Goal: Task Accomplishment & Management: Use online tool/utility

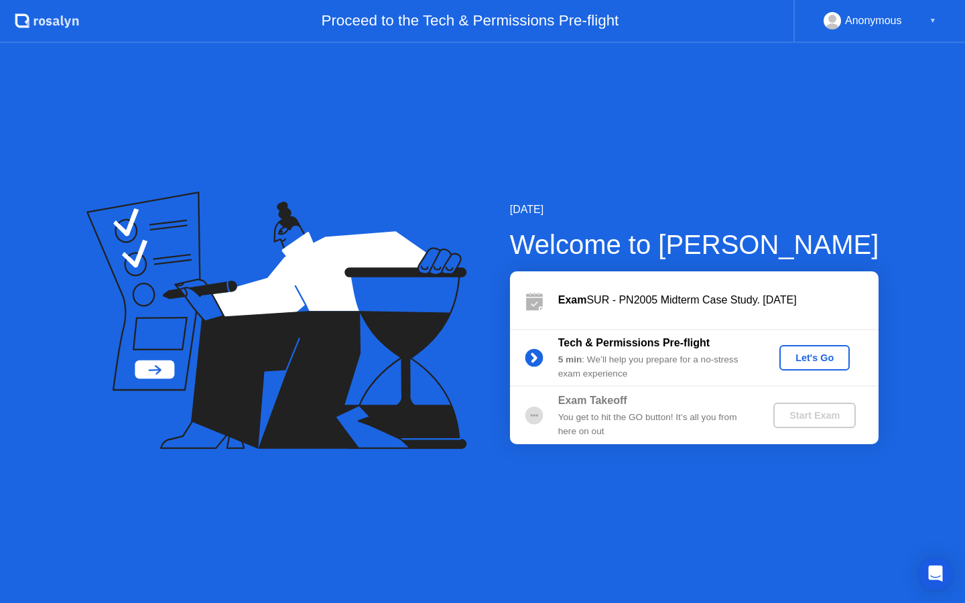
click at [828, 358] on div "Let's Go" at bounding box center [815, 358] width 60 height 11
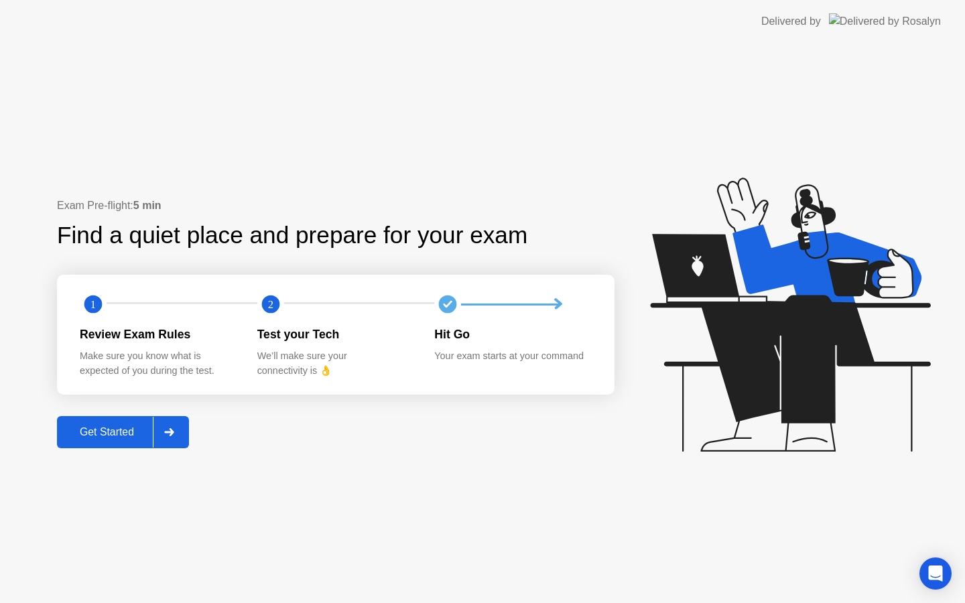
click at [138, 433] on div "Get Started" at bounding box center [107, 432] width 92 height 12
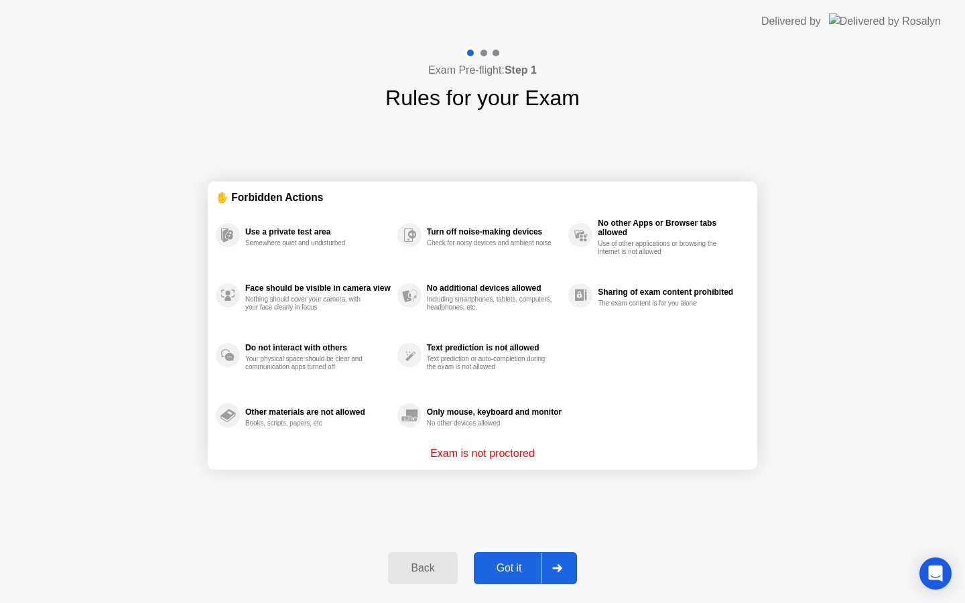
click at [510, 572] on div "Got it" at bounding box center [509, 568] width 63 height 12
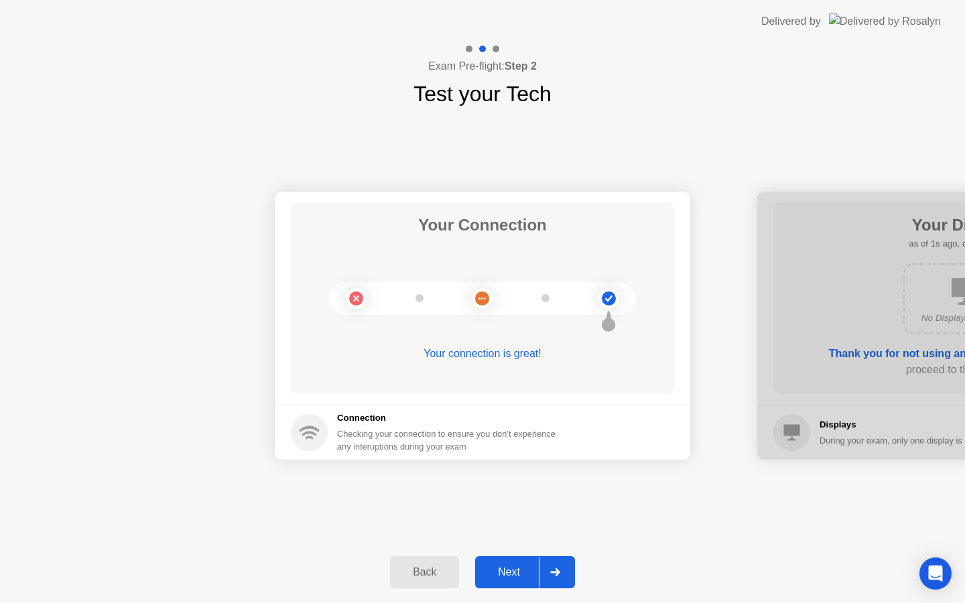
click at [510, 572] on div "Next" at bounding box center [509, 572] width 60 height 12
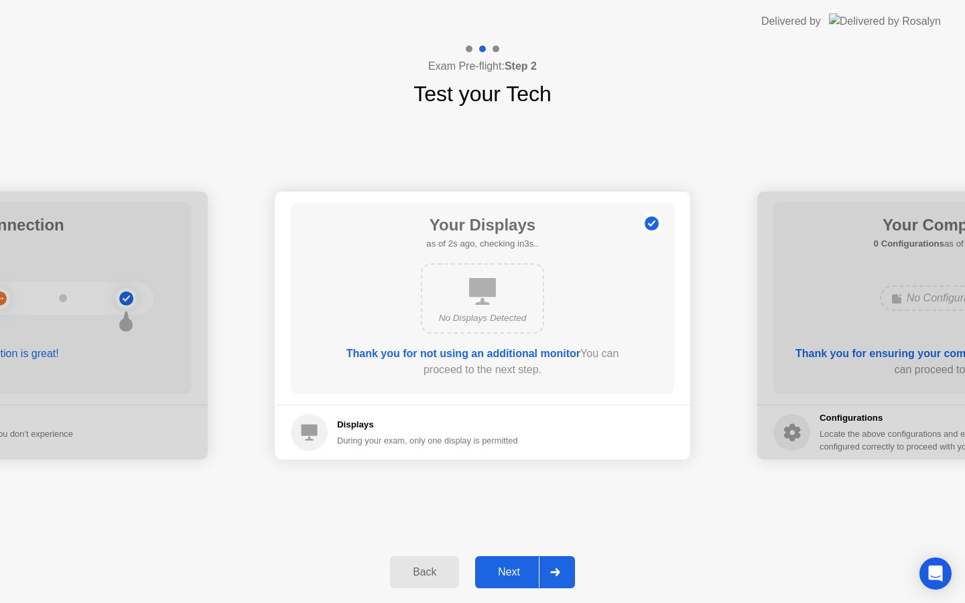
click at [510, 572] on div "Next" at bounding box center [509, 572] width 60 height 12
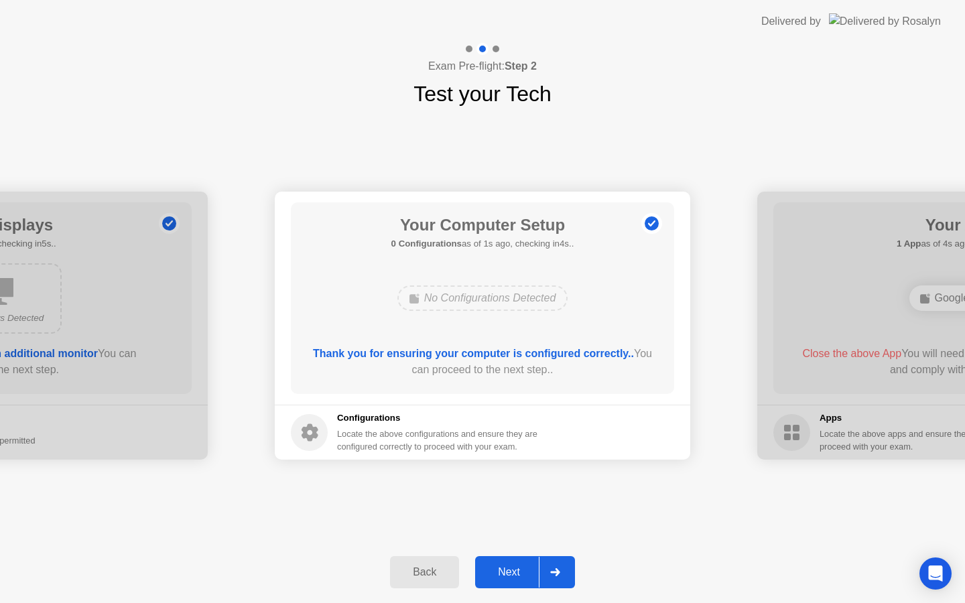
click at [509, 570] on div "Next" at bounding box center [509, 572] width 60 height 12
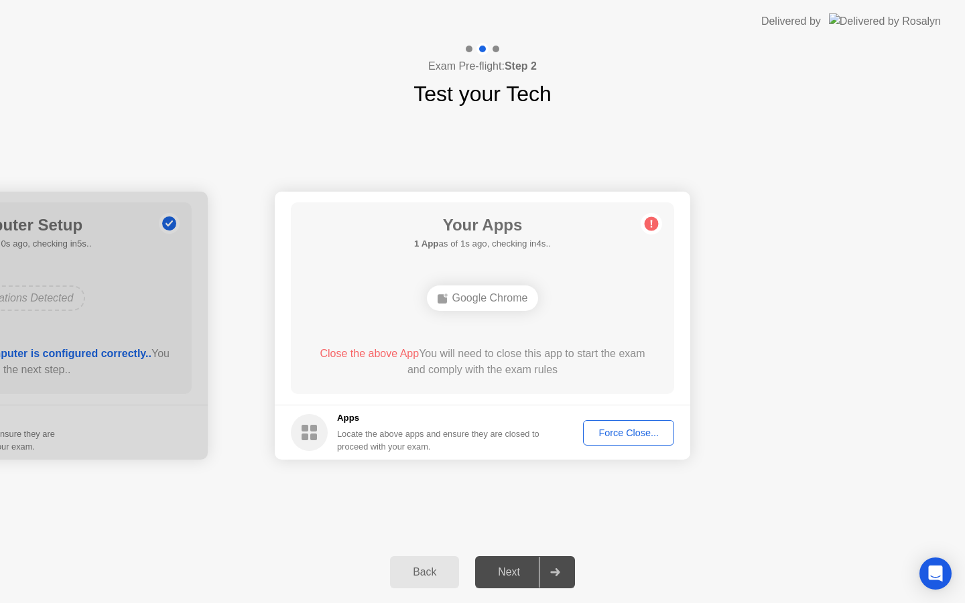
click at [510, 571] on div "Next" at bounding box center [509, 572] width 60 height 12
click at [605, 438] on div "Force Close..." at bounding box center [629, 433] width 82 height 11
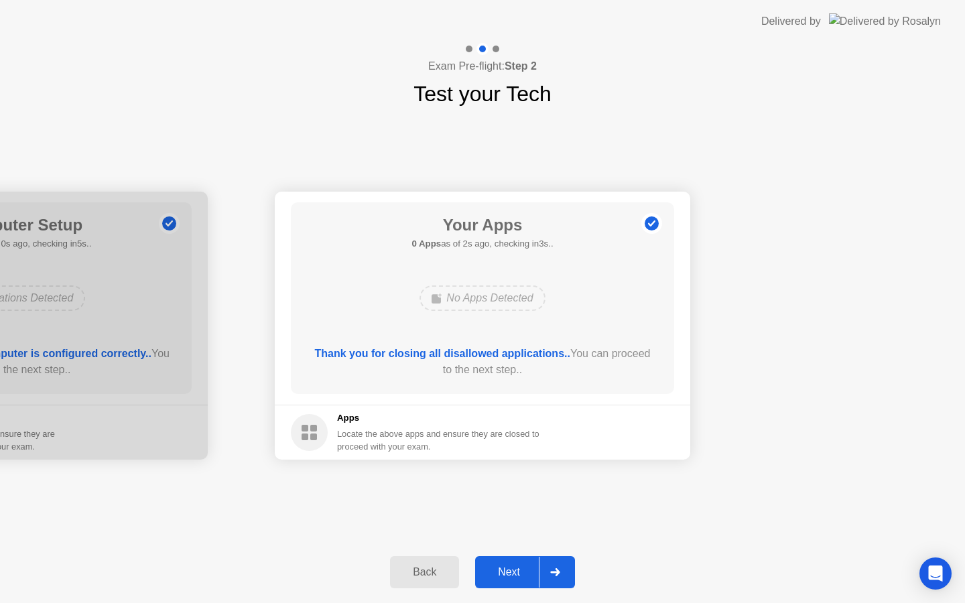
click at [509, 570] on div "Next" at bounding box center [509, 572] width 60 height 12
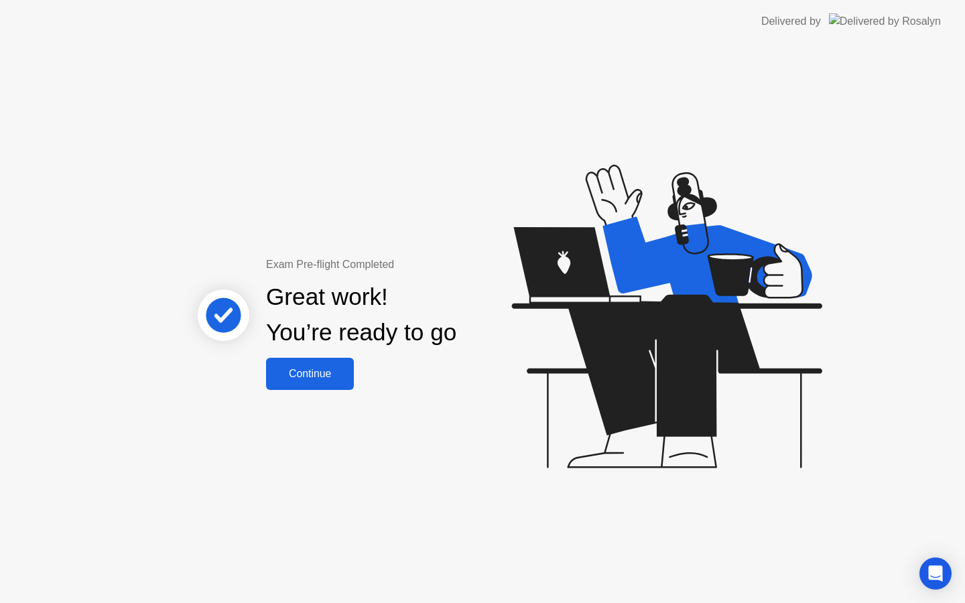
click at [305, 379] on div "Continue" at bounding box center [310, 374] width 80 height 12
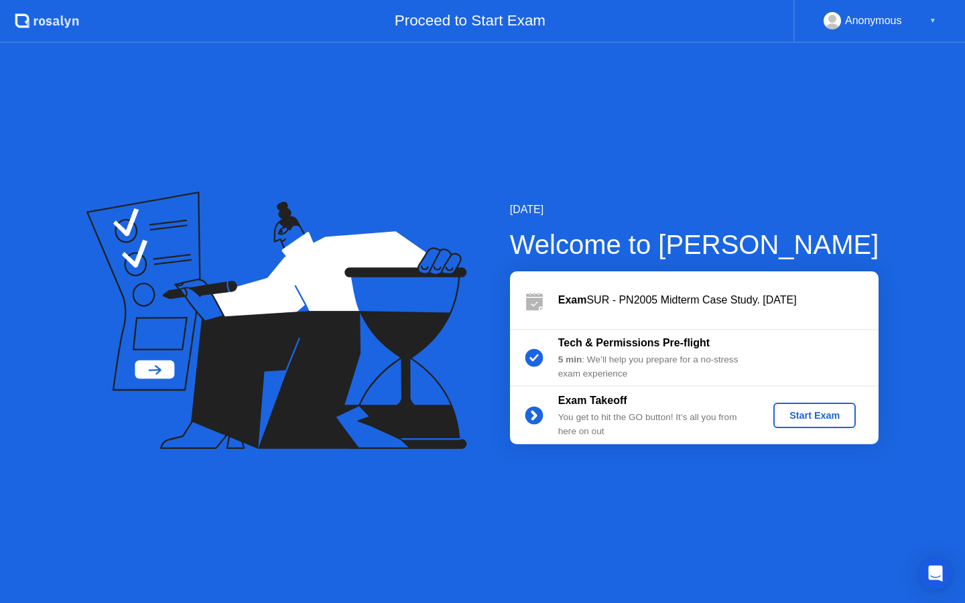
click at [803, 421] on div "Start Exam" at bounding box center [815, 415] width 72 height 11
